Goal: Communication & Community: Answer question/provide support

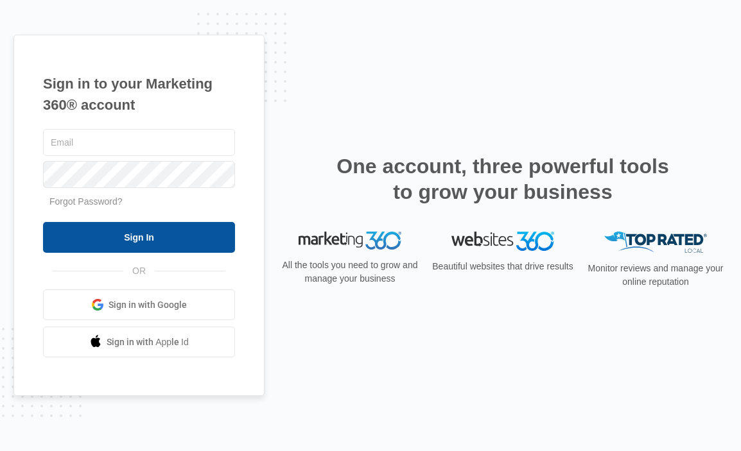
type input "[PERSON_NAME][EMAIL_ADDRESS][PERSON_NAME][DOMAIN_NAME]"
click at [150, 237] on input "Sign In" at bounding box center [139, 237] width 192 height 31
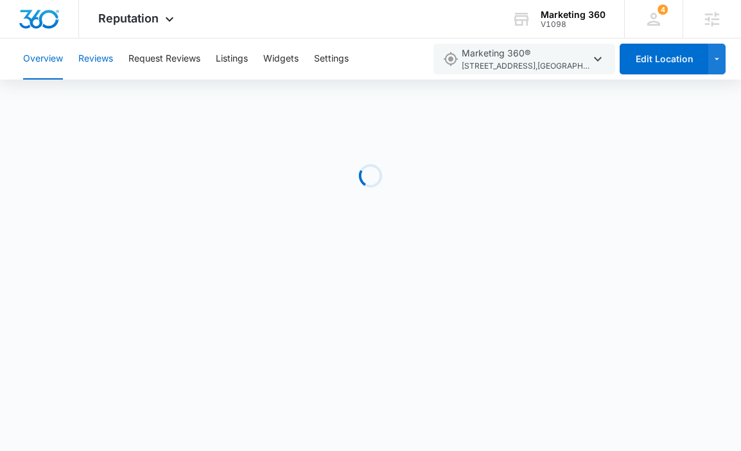
click at [98, 48] on button "Reviews" at bounding box center [95, 59] width 35 height 41
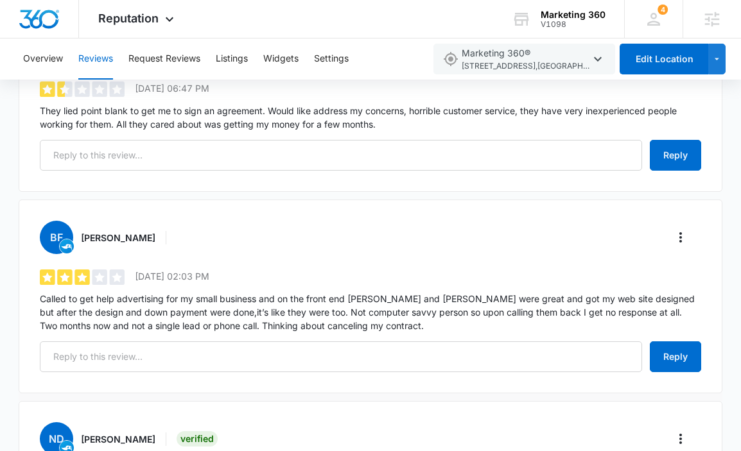
scroll to position [260, 0]
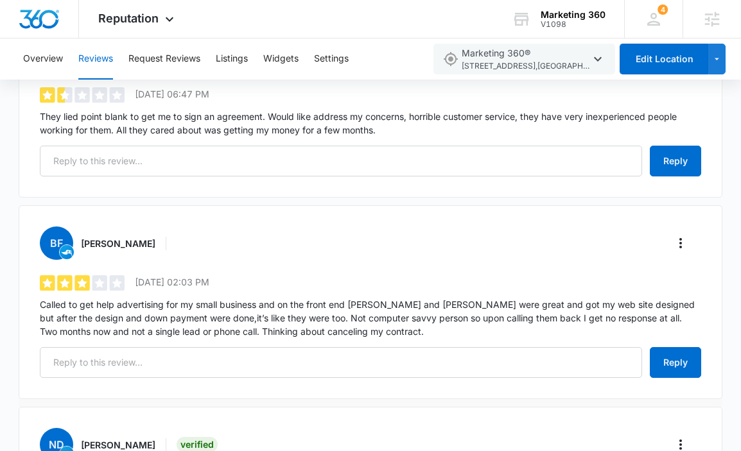
click at [88, 238] on h3 "Billy Foos" at bounding box center [118, 243] width 74 height 13
drag, startPoint x: 88, startPoint y: 238, endPoint x: 116, endPoint y: 237, distance: 27.6
click at [116, 238] on h3 "Billy Foos" at bounding box center [118, 243] width 74 height 13
copy h3 "Billy Foos"
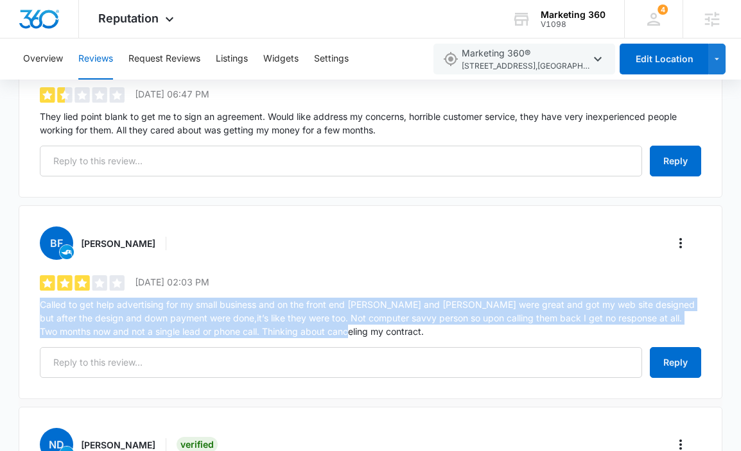
drag, startPoint x: 309, startPoint y: 336, endPoint x: 19, endPoint y: 306, distance: 291.7
click at [19, 306] on div "BF Billy Foos 3 out of 5 9/3/2025 02:03 PM Called to get help advertising for m…" at bounding box center [370, 302] width 703 height 194
copy p "Called to get help advertising for my small business and on the front end Pat a…"
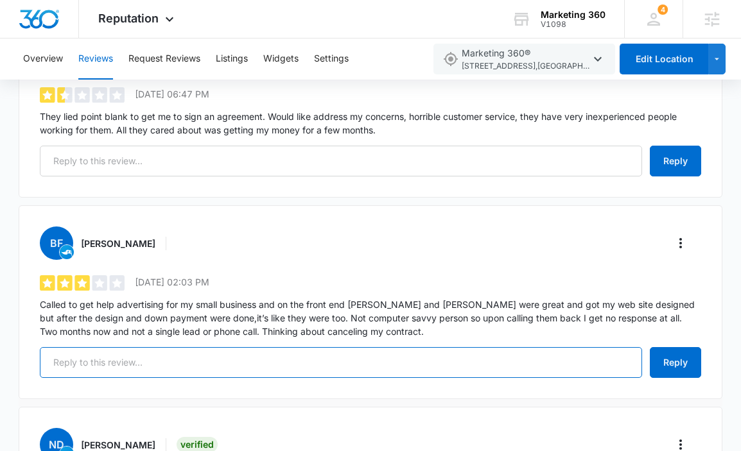
click at [348, 355] on input "text" at bounding box center [341, 362] width 602 height 31
paste input "Hi Billy, Thank you for your feedback. We’re glad to hear that Pat and Tyler we…"
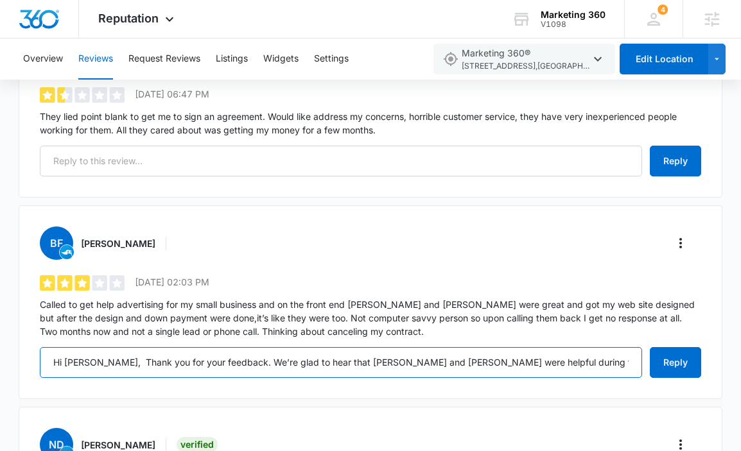
scroll to position [0, 1062]
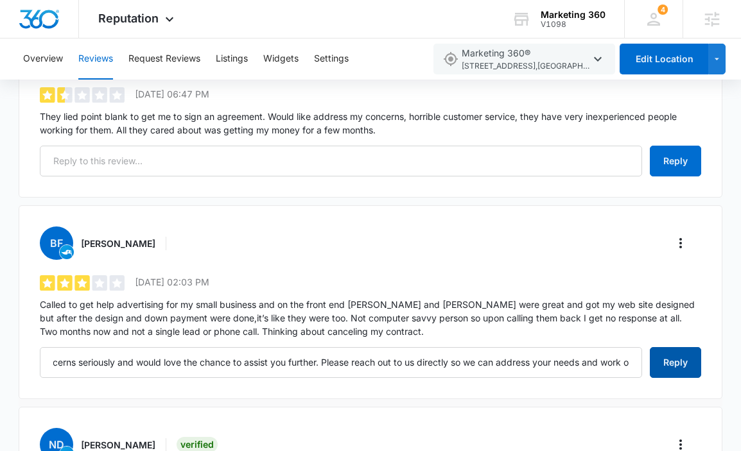
click at [671, 365] on button "Reply" at bounding box center [675, 362] width 51 height 31
click at [684, 246] on icon "More" at bounding box center [680, 243] width 15 height 15
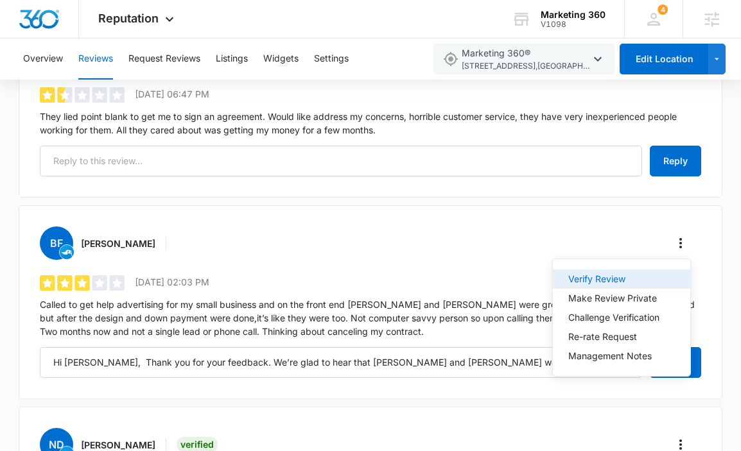
click at [643, 283] on div "Verify Review" at bounding box center [613, 279] width 91 height 9
type input "Hi Billy, Thank you for your feedback. We’re glad to hear that Pat and Tyler we…"
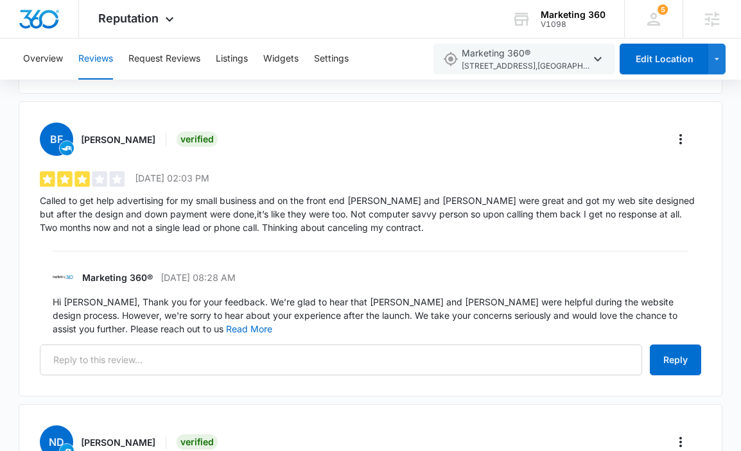
scroll to position [367, 0]
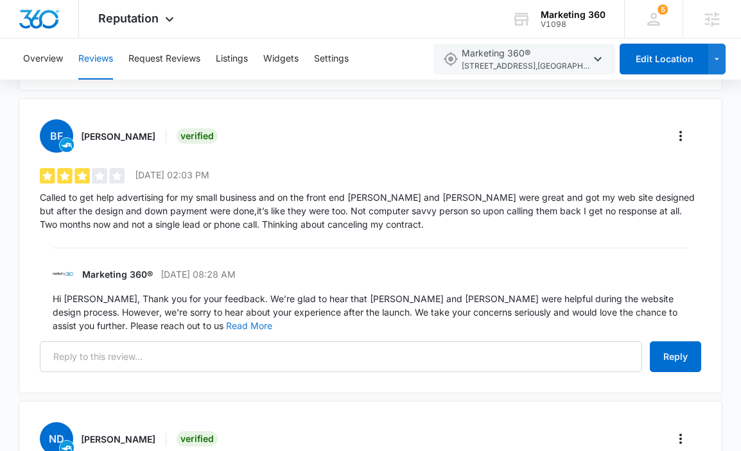
click at [226, 322] on button "Read More" at bounding box center [249, 326] width 46 height 9
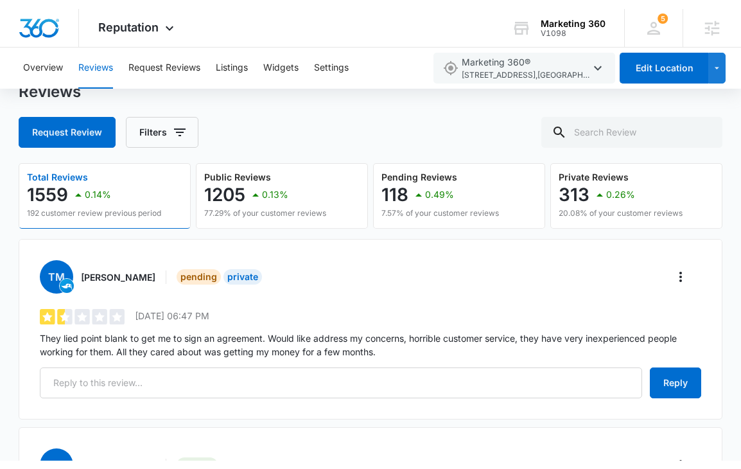
scroll to position [69, 0]
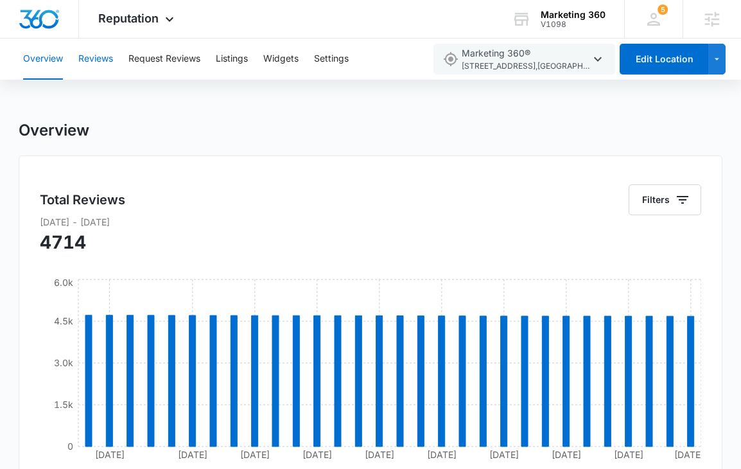
click at [109, 57] on button "Reviews" at bounding box center [95, 59] width 35 height 41
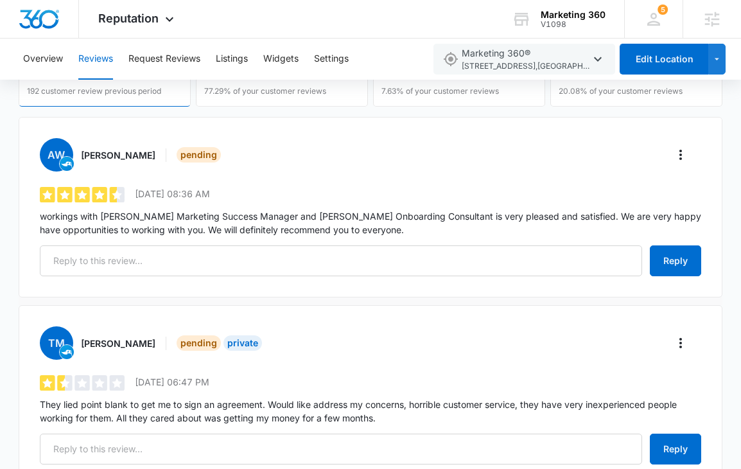
scroll to position [149, 0]
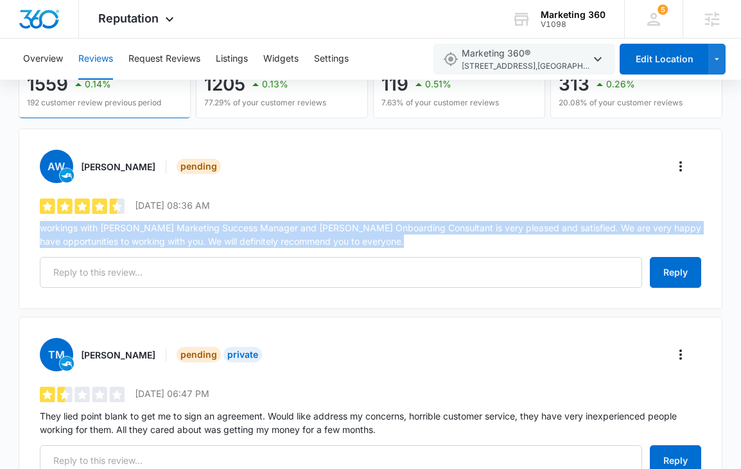
drag, startPoint x: 430, startPoint y: 246, endPoint x: 26, endPoint y: 227, distance: 404.2
click at [26, 227] on div "AW [PERSON_NAME] Pending 4.8 out of 5 [DATE] 08:36 AM workings with [PERSON_NAM…" at bounding box center [370, 218] width 703 height 180
copy p "workings with [PERSON_NAME] Marketing Success Manager and [PERSON_NAME] Onboard…"
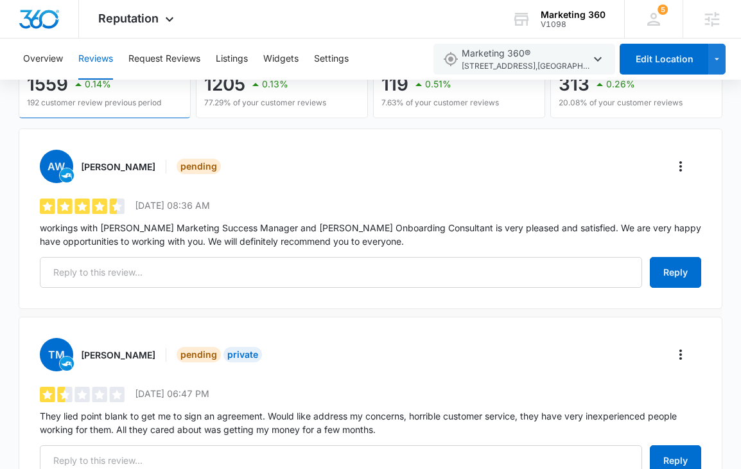
click at [307, 191] on div "AW [PERSON_NAME] Pending 4.8 out of 5 [DATE] 08:36 AM workings with [PERSON_NAM…" at bounding box center [370, 218] width 703 height 180
click at [694, 169] on div "AW Anna Wojdyla Pending" at bounding box center [370, 166] width 661 height 33
click at [676, 169] on icon "More" at bounding box center [680, 166] width 15 height 15
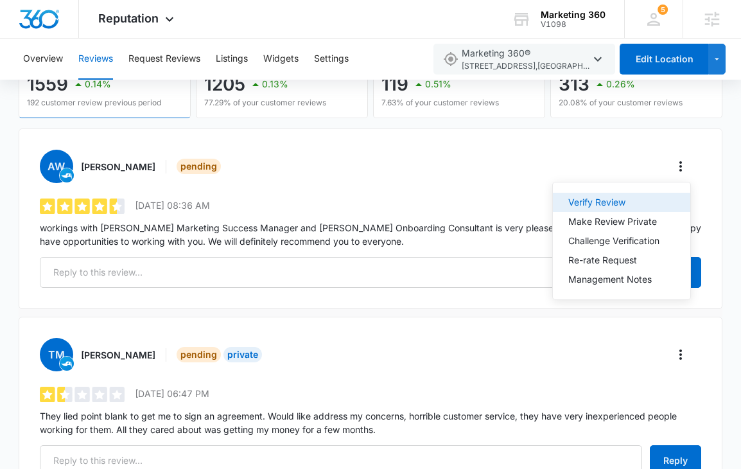
click at [613, 208] on button "Verify Review" at bounding box center [621, 202] width 137 height 19
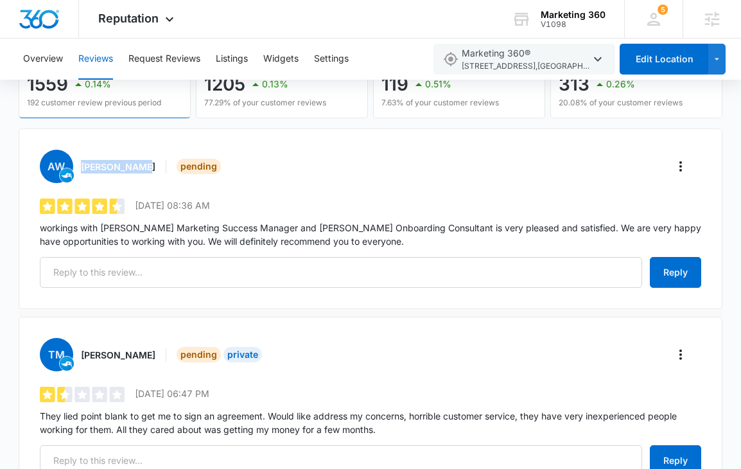
drag, startPoint x: 79, startPoint y: 166, endPoint x: 146, endPoint y: 165, distance: 67.4
click at [146, 165] on div "AW Anna Wojdyla Pending" at bounding box center [132, 166] width 184 height 33
copy h3 "[PERSON_NAME]"
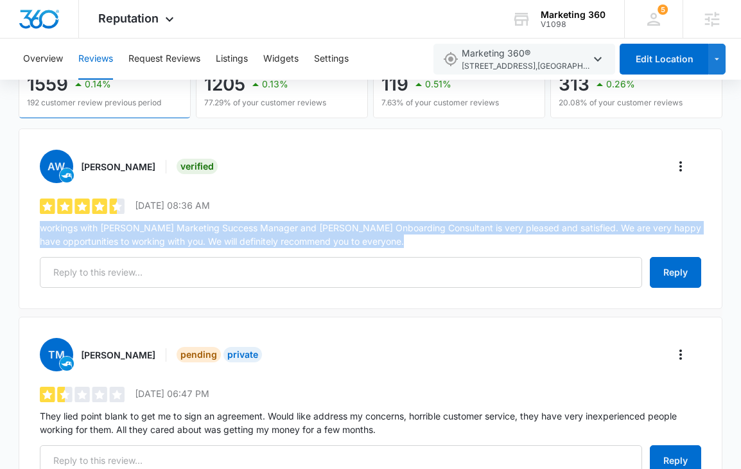
drag, startPoint x: 410, startPoint y: 247, endPoint x: 39, endPoint y: 225, distance: 371.6
click at [39, 225] on div "AW Anna Wojdyla Verified 4.8 out of 5 9/4/2025 08:36 AM workings with Allison S…" at bounding box center [370, 218] width 703 height 180
copy p "workings with [PERSON_NAME] Marketing Success Manager and [PERSON_NAME] Onboard…"
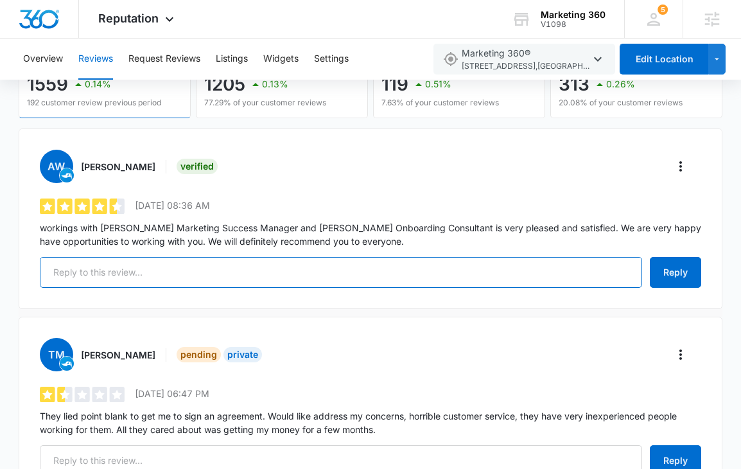
click at [241, 271] on input "text" at bounding box center [341, 272] width 602 height 31
paste input "Hi [PERSON_NAME], Thank you so much for your kind words! We're thrilled to hear…"
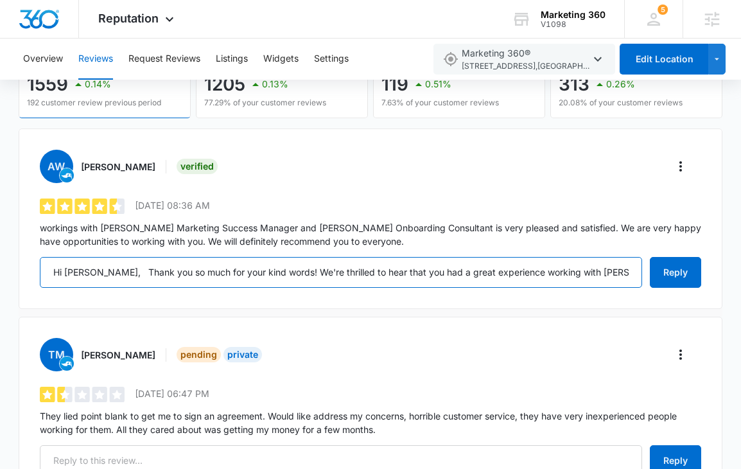
scroll to position [0, 655]
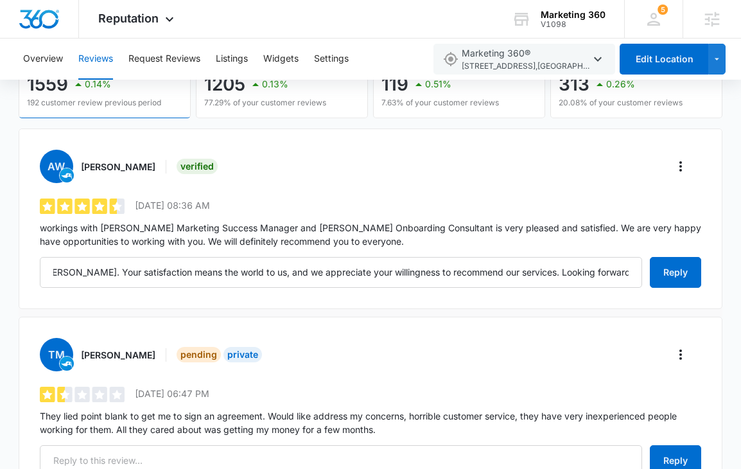
click at [688, 256] on div "AW Anna Wojdyla Verified 4.8 out of 5 9/4/2025 08:36 AM workings with Allison S…" at bounding box center [370, 218] width 703 height 180
click at [678, 273] on button "Reply" at bounding box center [675, 272] width 51 height 31
type input "Hi [PERSON_NAME], Thank you so much for your kind words! We're thrilled to hear…"
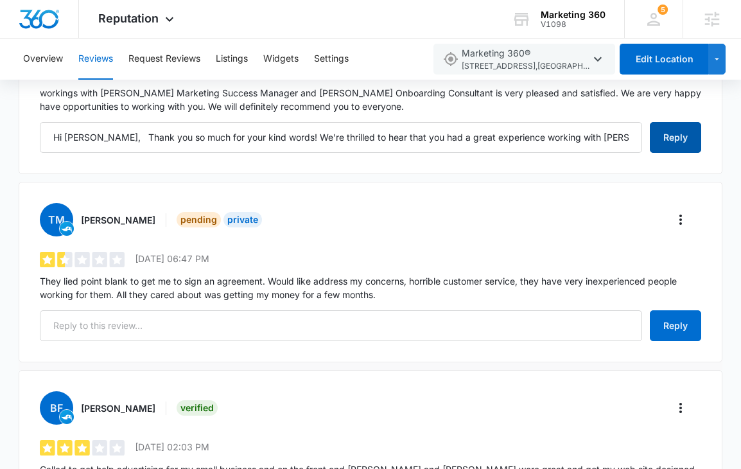
scroll to position [295, 0]
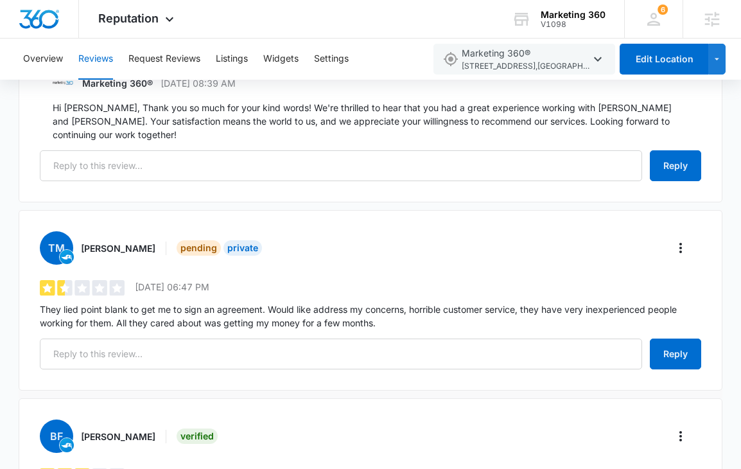
scroll to position [370, 0]
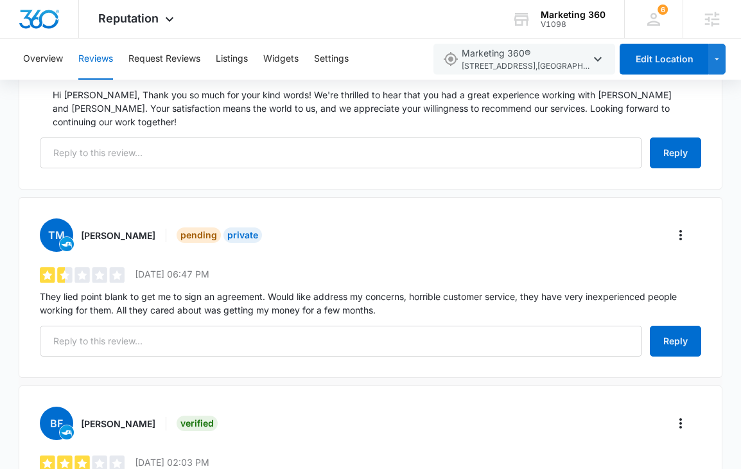
click at [37, 281] on div "TM [PERSON_NAME] Private 1.2 out of 5 [DATE] 06:47 PM They lied point blank to …" at bounding box center [370, 287] width 703 height 180
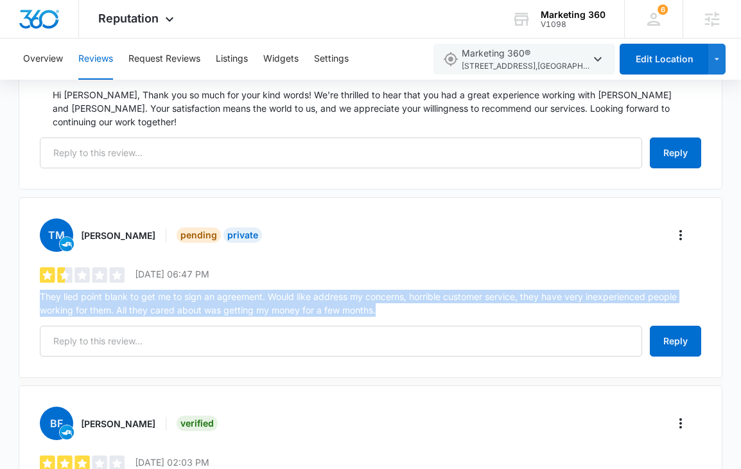
drag, startPoint x: 50, startPoint y: 281, endPoint x: 424, endPoint y: 298, distance: 374.6
click at [424, 298] on div "TM [PERSON_NAME] Private 1.2 out of 5 [DATE] 06:47 PM They lied point blank to …" at bounding box center [370, 287] width 703 height 180
copy div "They lied point blank to get me to sign an agreement. Would like address my con…"
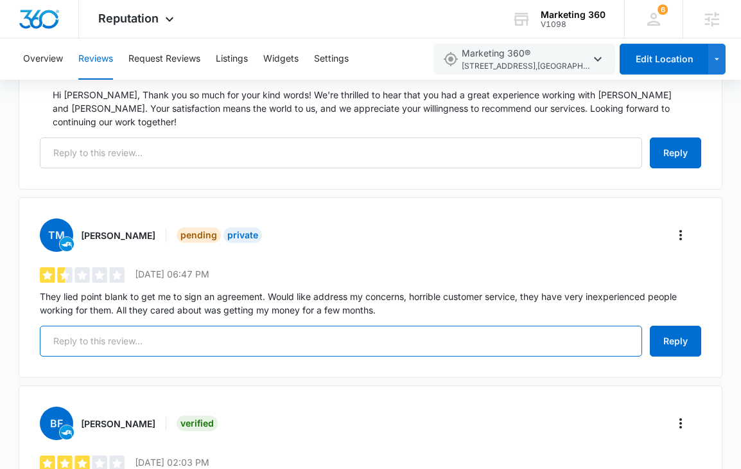
click at [180, 325] on input "text" at bounding box center [341, 340] width 602 height 31
paste input "Hi, thank you for your feedback. We understand your frustration, and we take yo…"
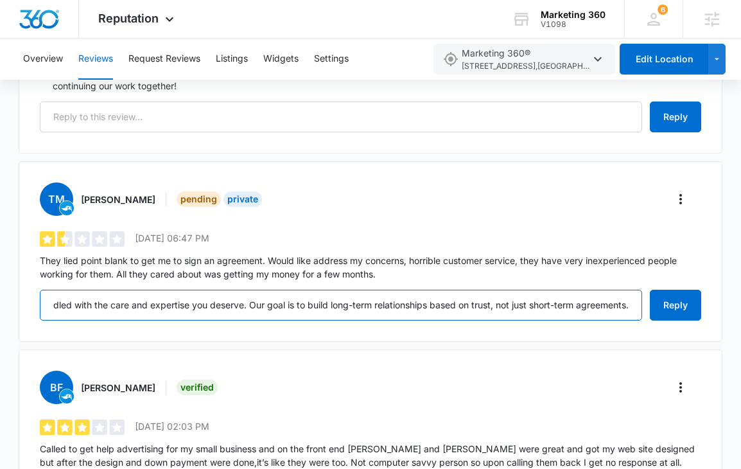
click at [203, 291] on input "Hi, thank you for your feedback. We understand your frustration, and we take yo…" at bounding box center [341, 304] width 602 height 31
drag, startPoint x: 203, startPoint y: 290, endPoint x: -53, endPoint y: 294, distance: 256.1
click at [235, 300] on input "Hi, thank you for your feedback. We understand your frustration, and we take yo…" at bounding box center [341, 304] width 602 height 31
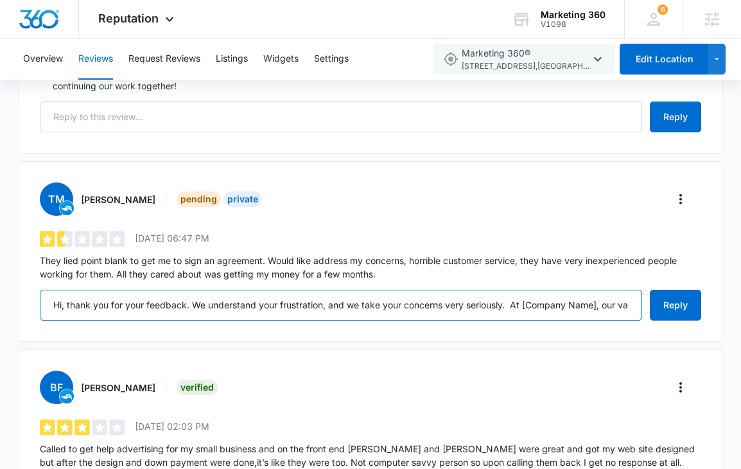
drag, startPoint x: 322, startPoint y: 295, endPoint x: 515, endPoint y: 291, distance: 193.2
click at [515, 291] on input "Hi, thank you for your feedback. We understand your frustration, and we take yo…" at bounding box center [341, 304] width 602 height 31
click at [539, 293] on input "Hi, thank you for your feedback. We understand your frustration, and we take yo…" at bounding box center [341, 304] width 602 height 31
drag, startPoint x: 600, startPoint y: 293, endPoint x: 527, endPoint y: 288, distance: 72.7
click at [527, 289] on input "Hi, thank you for your feedback. We understand your frustration, and we take yo…" at bounding box center [341, 304] width 602 height 31
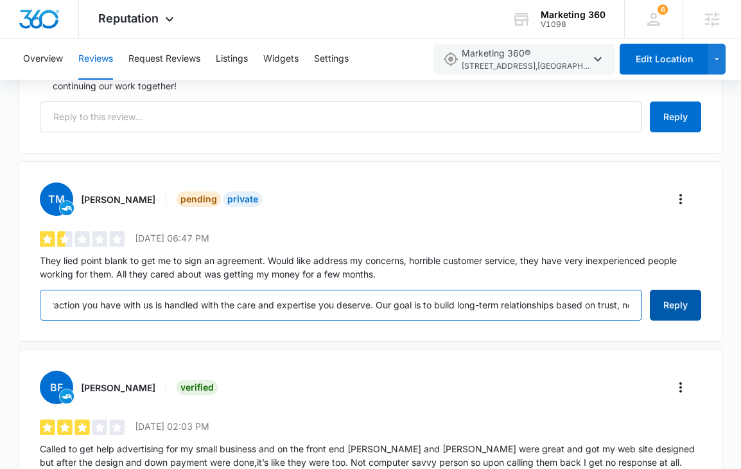
scroll to position [0, 3326]
drag, startPoint x: 482, startPoint y: 302, endPoint x: 664, endPoint y: 297, distance: 182.3
click at [665, 298] on div "Hi, thank you for your feedback. We understand your frustration, and we take yo…" at bounding box center [370, 304] width 661 height 31
click at [557, 289] on input "Hi, thank you for your feedback. We understand your frustration, and we take yo…" at bounding box center [341, 304] width 602 height 31
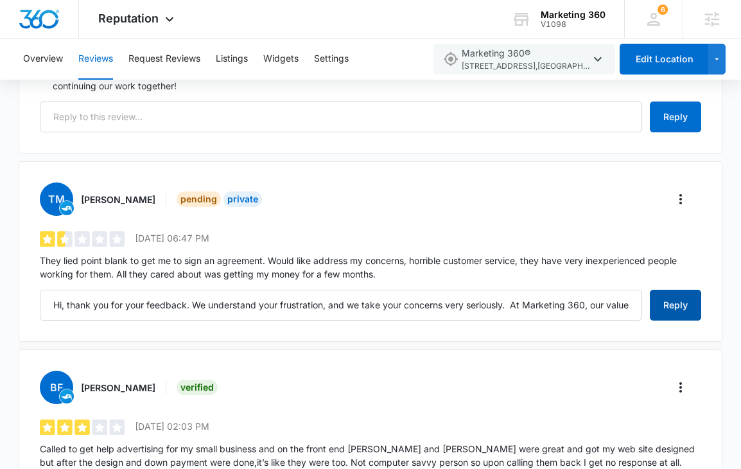
click at [675, 293] on button "Reply" at bounding box center [675, 304] width 51 height 31
type input "Hi, thank you for your feedback. We understand your frustration, and we take yo…"
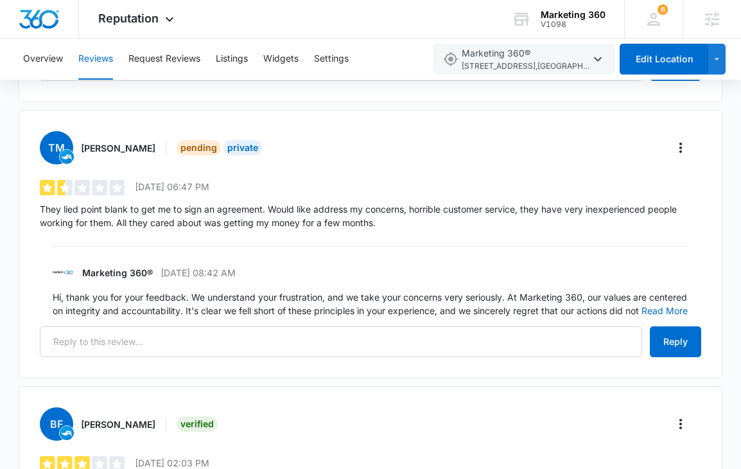
scroll to position [458, 0]
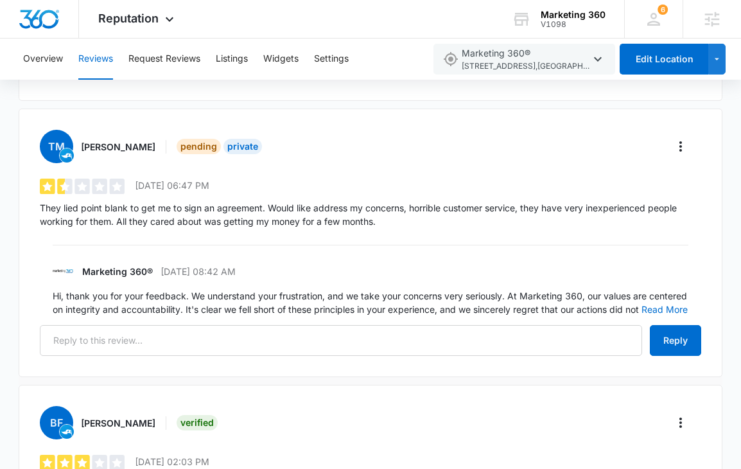
click at [85, 315] on p "Hi, thank you for your feedback. We understand your frustration, and we take yo…" at bounding box center [370, 302] width 635 height 27
click at [641, 308] on button "Read More" at bounding box center [664, 309] width 46 height 9
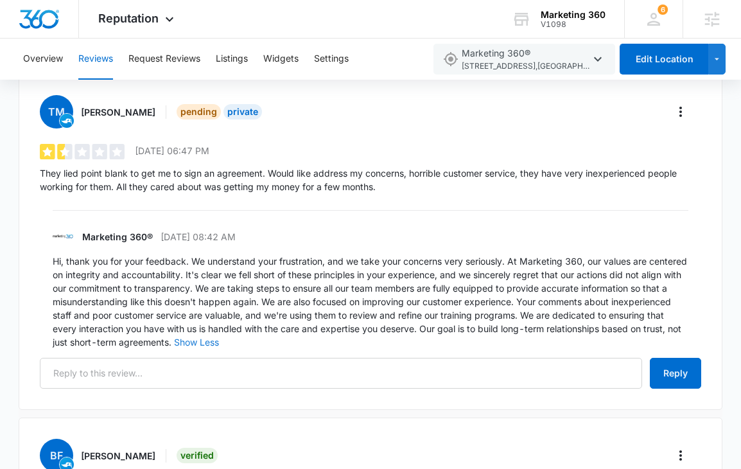
scroll to position [494, 0]
